Goal: Information Seeking & Learning: Learn about a topic

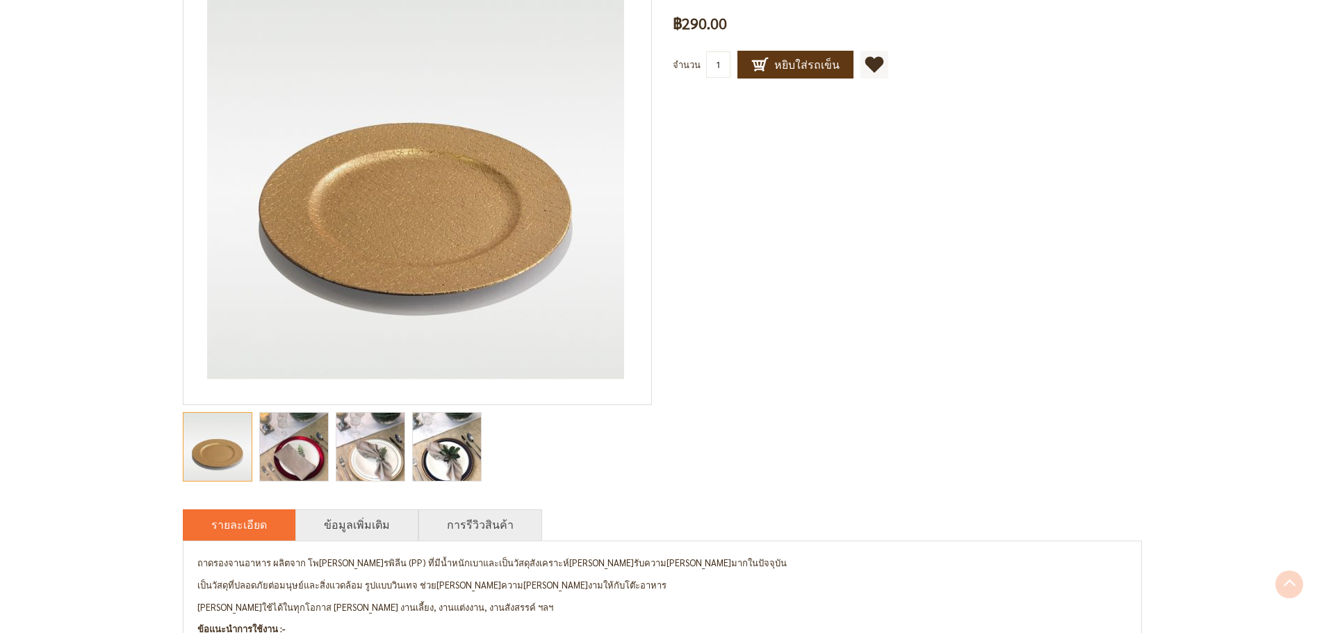
scroll to position [347, 0]
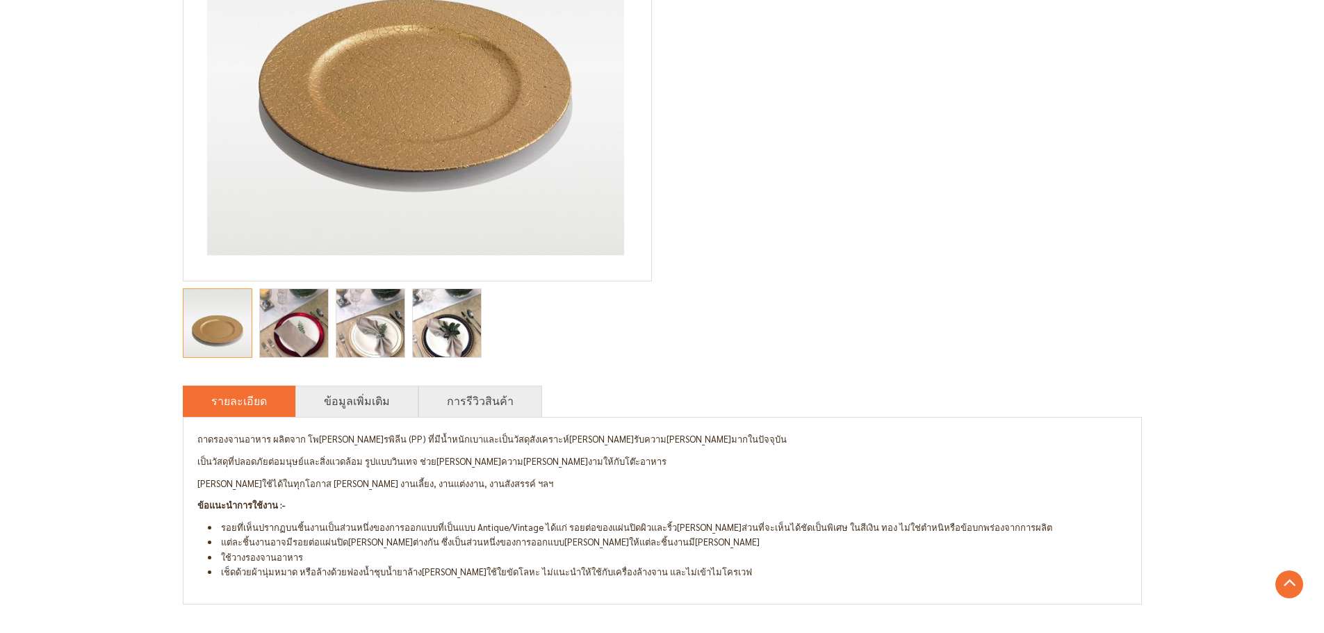
click at [387, 337] on img "Aurora ถาดรองจานอาหารลายงา สีทอง" at bounding box center [370, 323] width 68 height 91
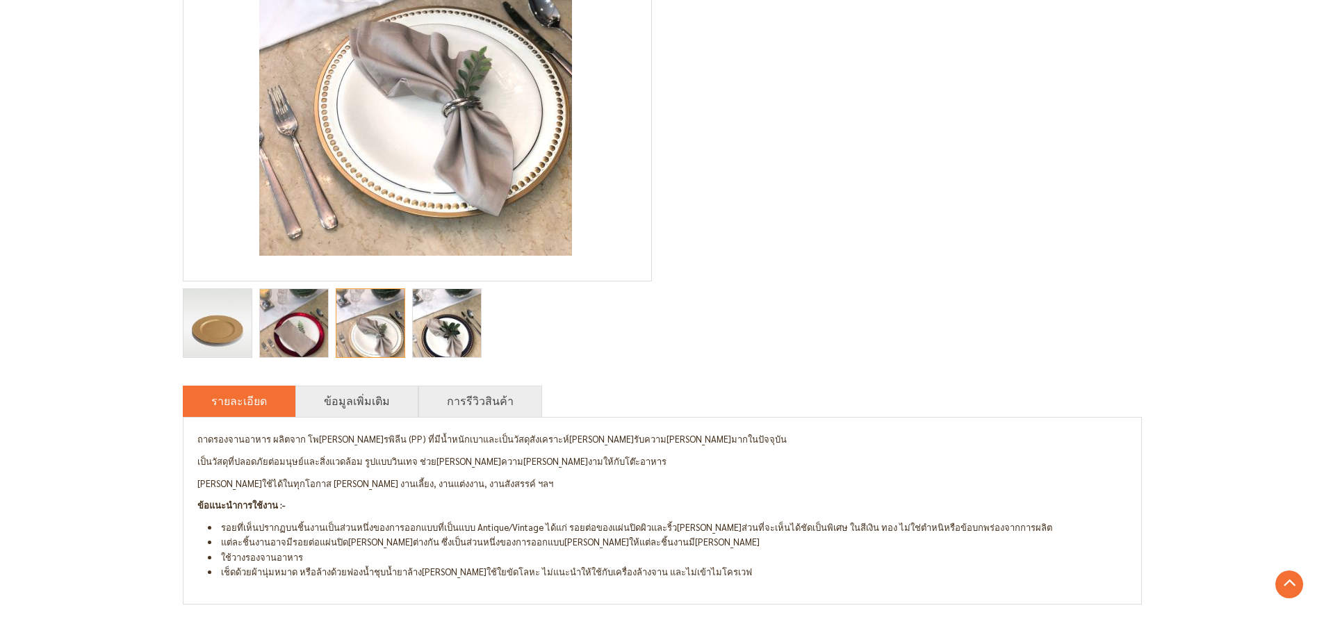
click at [293, 336] on img "Aurora ถาดรองจานอาหารลายงา สีทอง" at bounding box center [294, 323] width 68 height 91
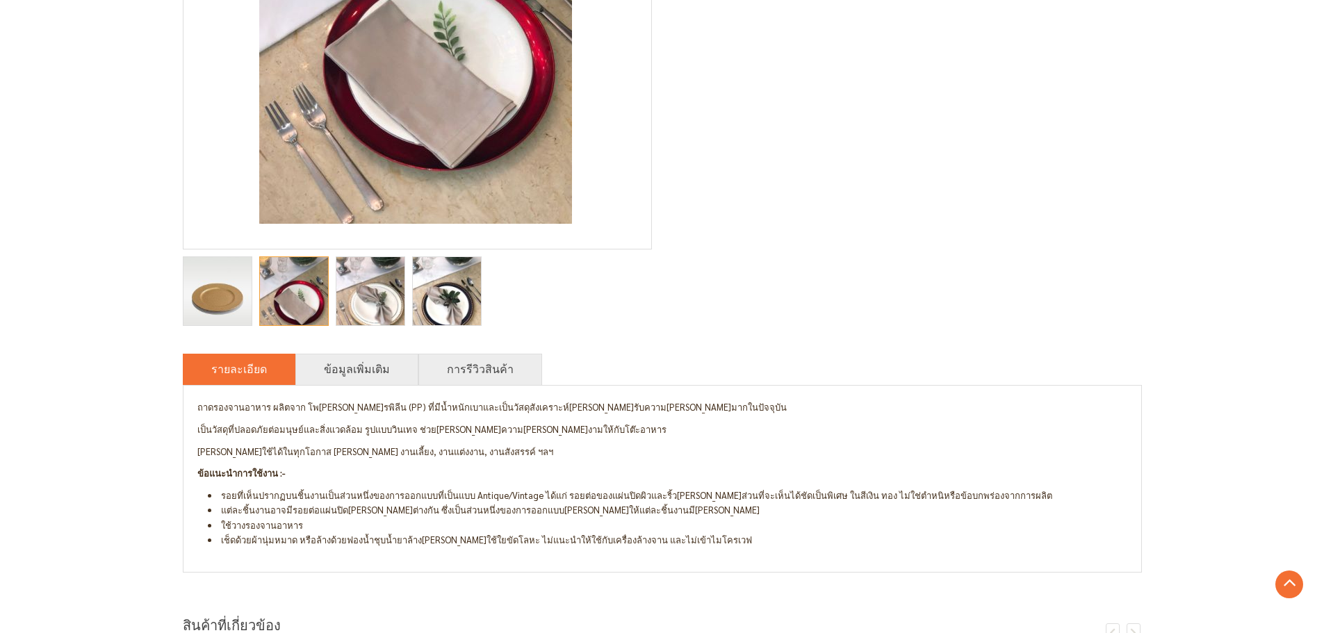
scroll to position [834, 0]
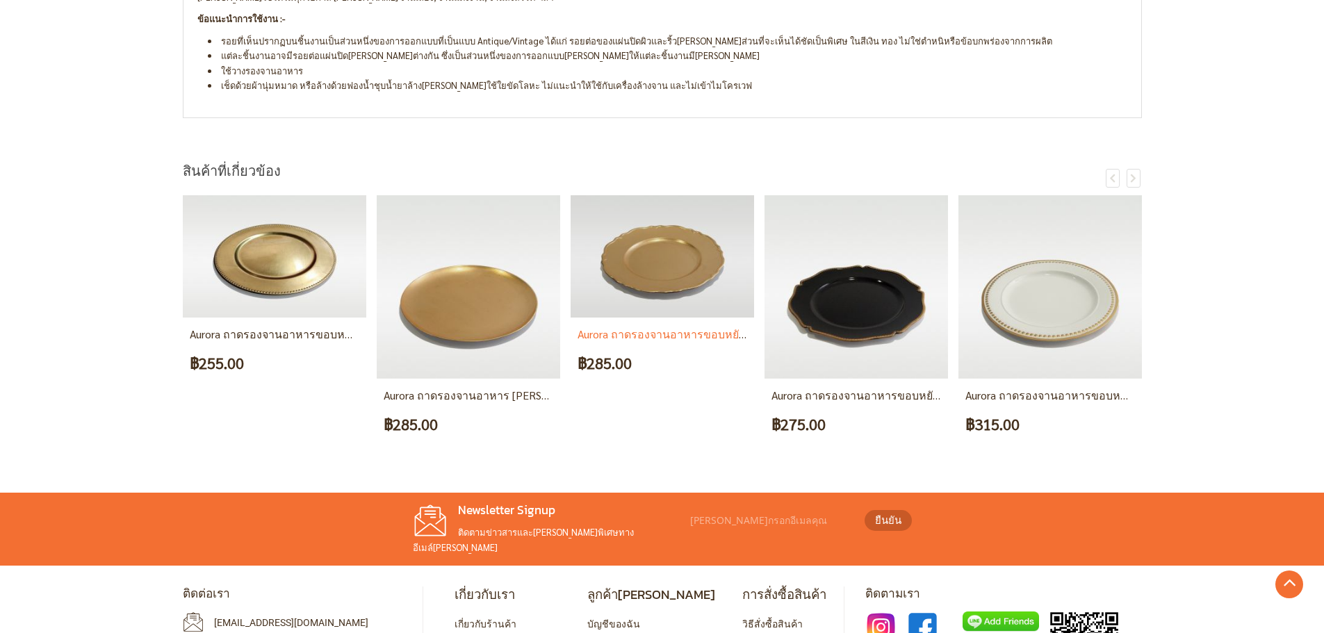
click at [700, 329] on link "Aurora ถาดรองจานอาหารขอบหยัก [PERSON_NAME]" at bounding box center [704, 334] width 252 height 15
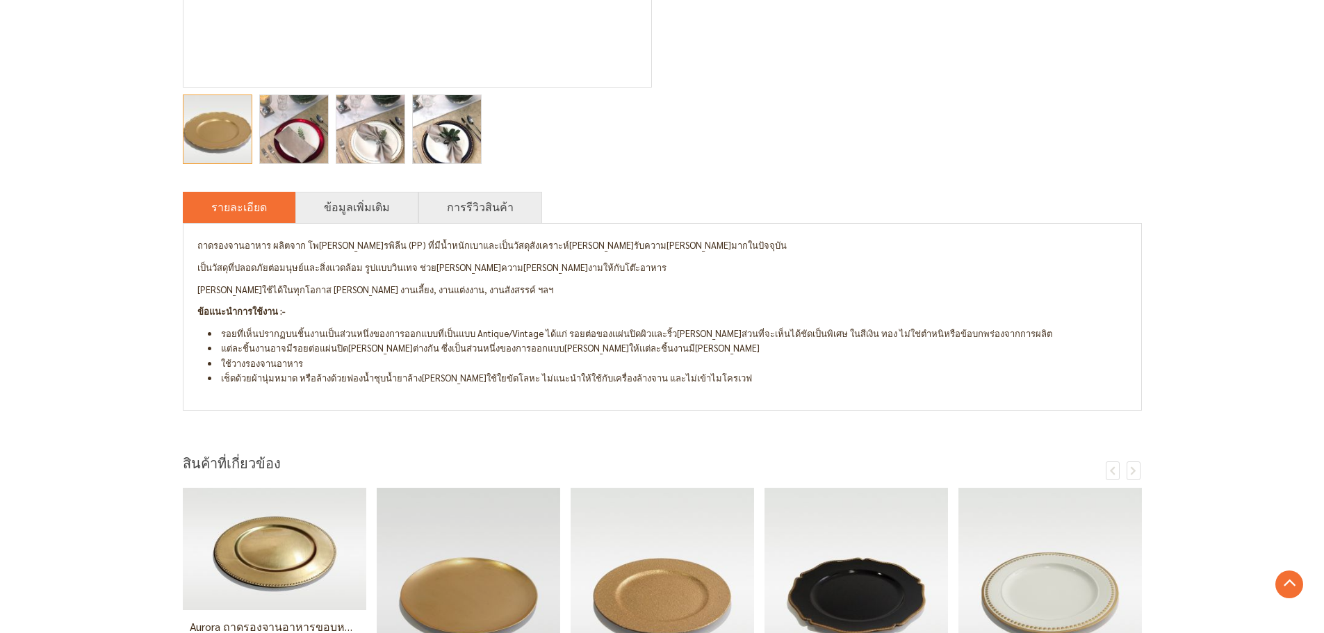
scroll to position [486, 0]
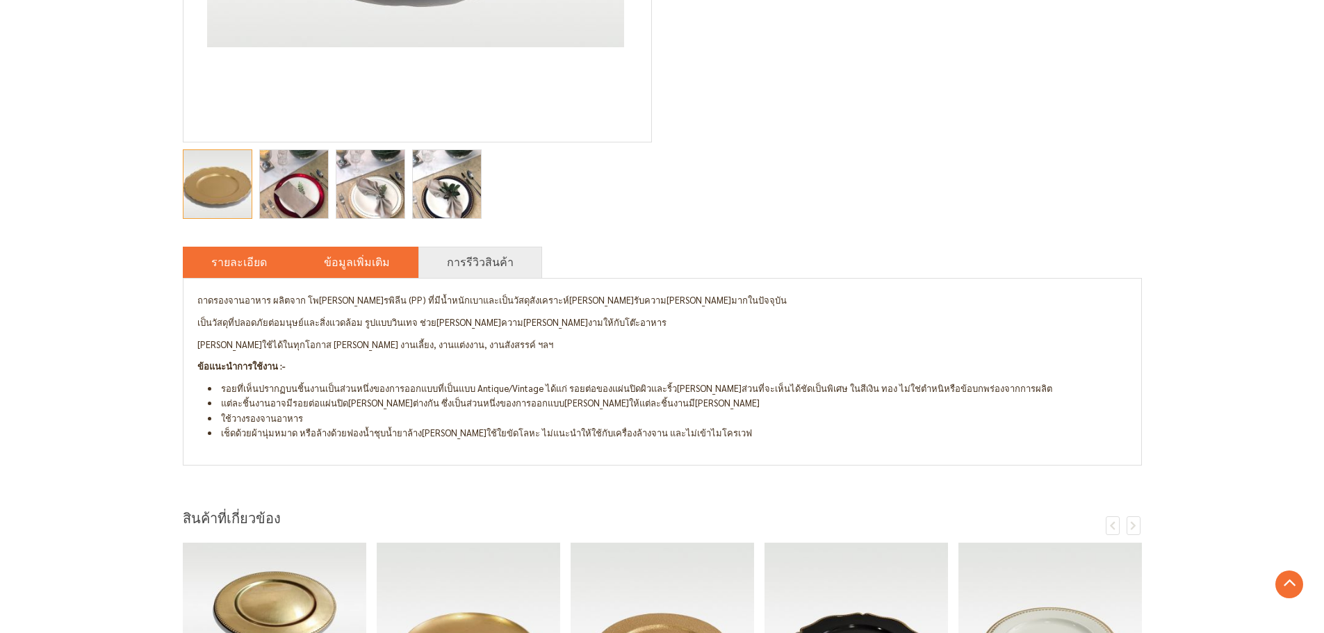
click at [346, 273] on li "ข้อมูลเพิ่มเติม" at bounding box center [356, 262] width 123 height 31
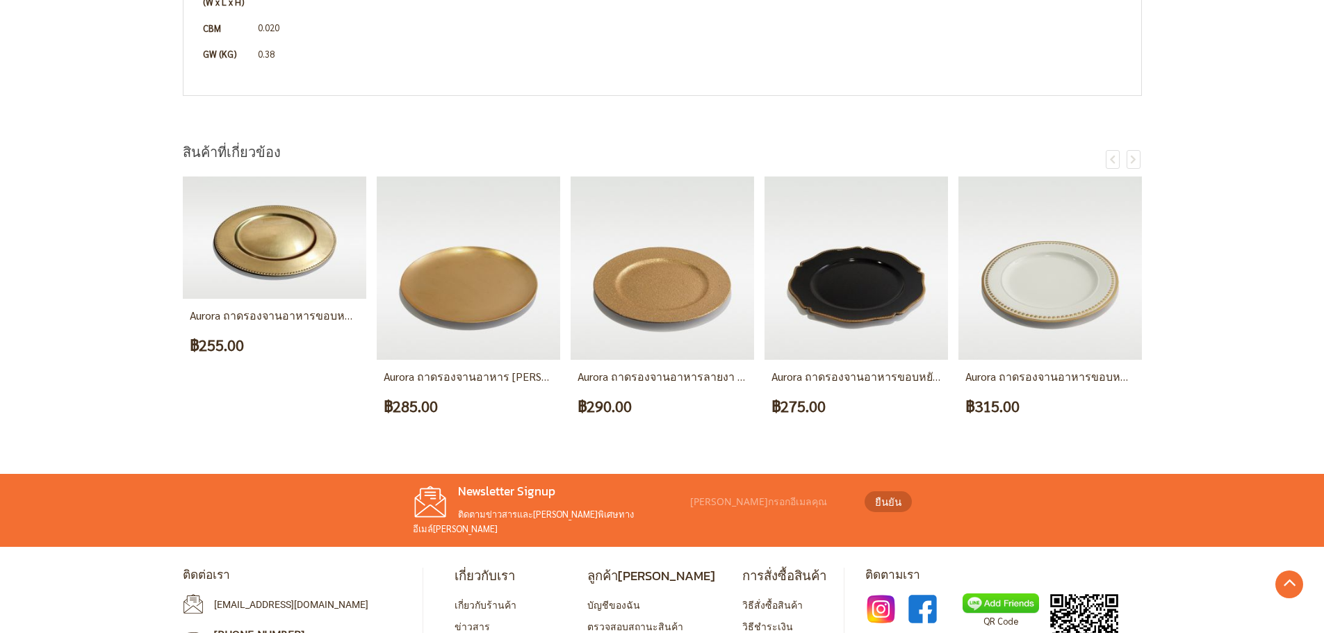
scroll to position [1034, 0]
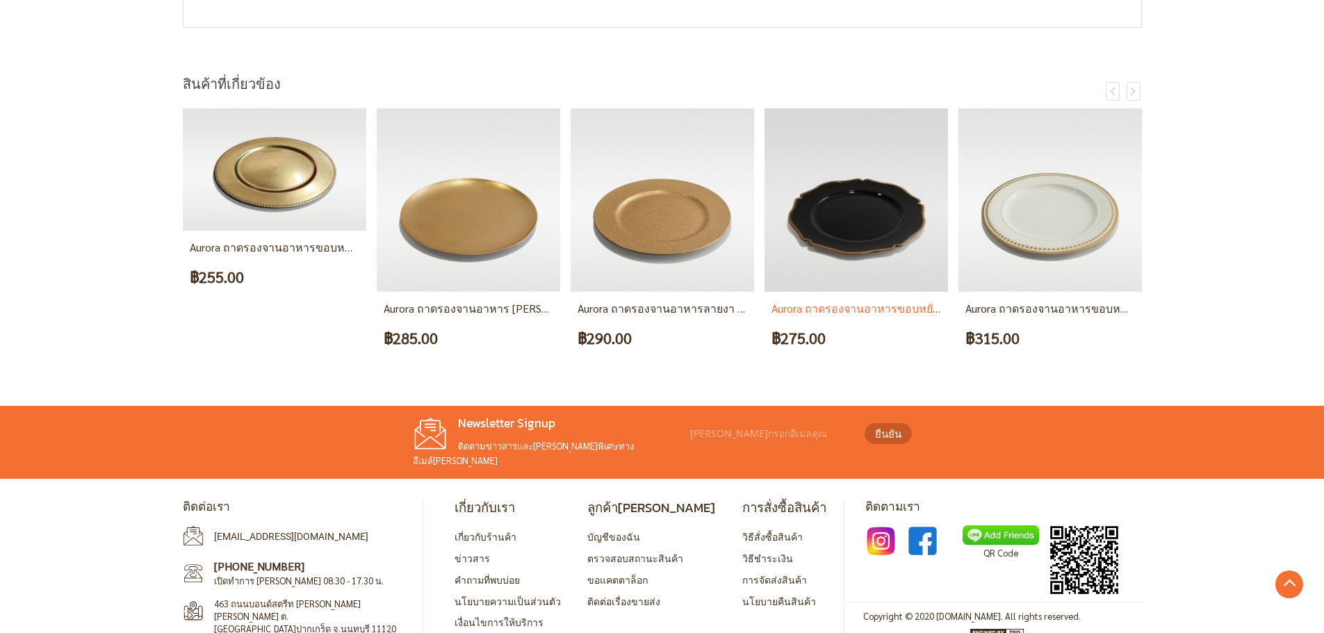
drag, startPoint x: 842, startPoint y: 229, endPoint x: 846, endPoint y: 236, distance: 8.7
click at [842, 229] on img at bounding box center [855, 199] width 183 height 183
